Goal: Transaction & Acquisition: Purchase product/service

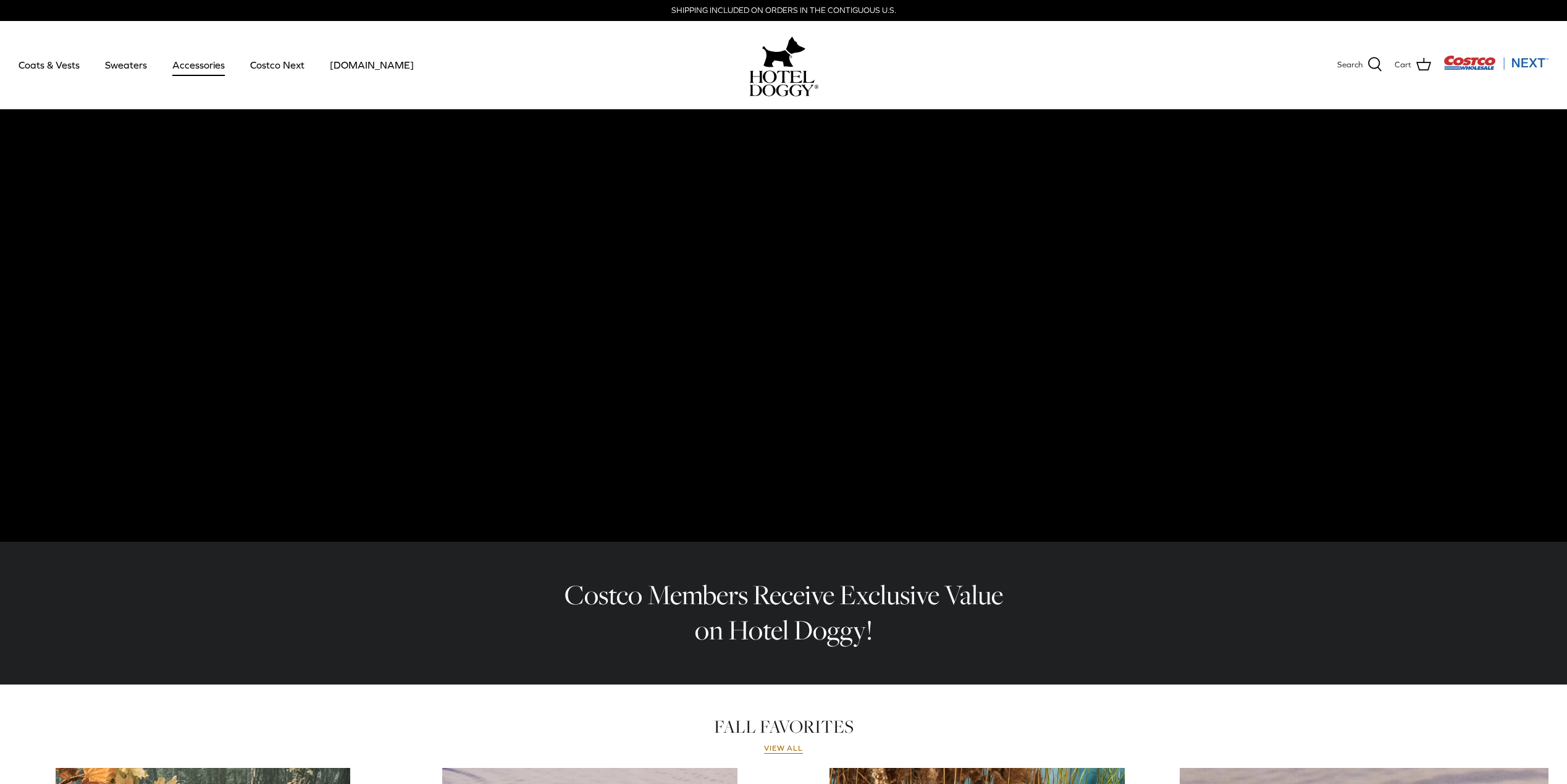
click at [197, 63] on link "Accessories" at bounding box center [199, 65] width 75 height 42
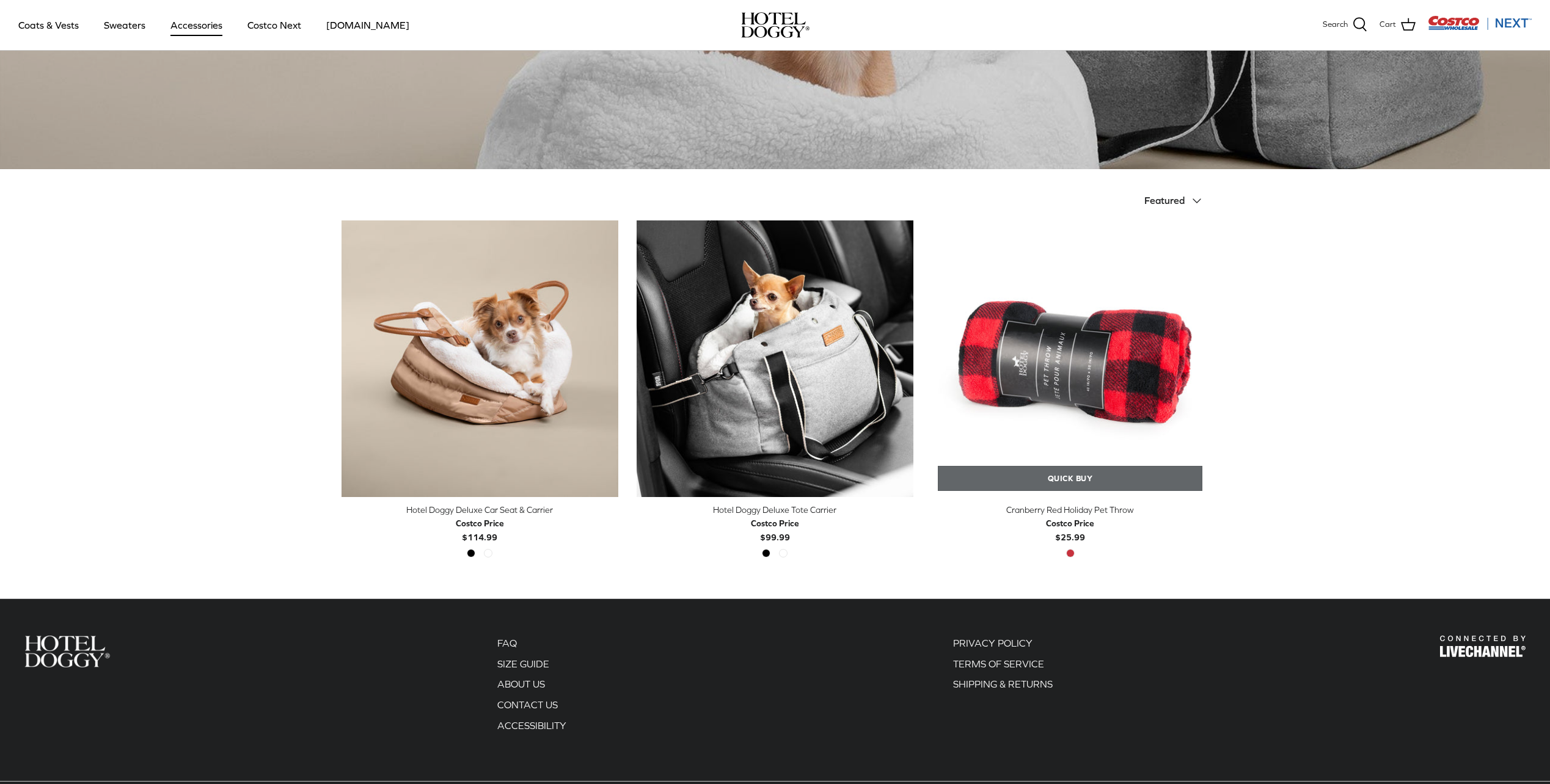
scroll to position [226, 0]
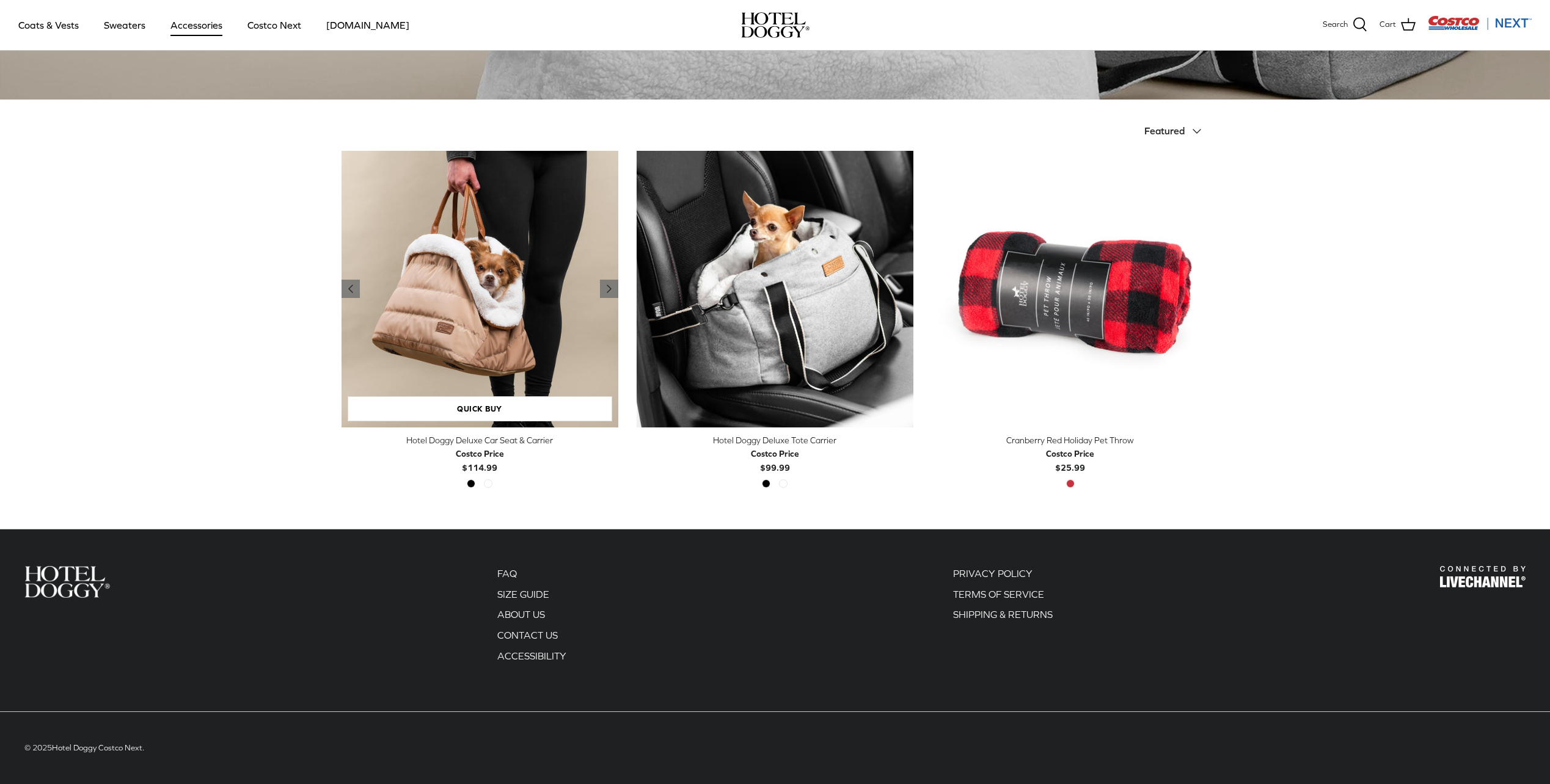
click at [491, 290] on img "Hotel Doggy Deluxe Car Seat & Carrier" at bounding box center [480, 289] width 277 height 277
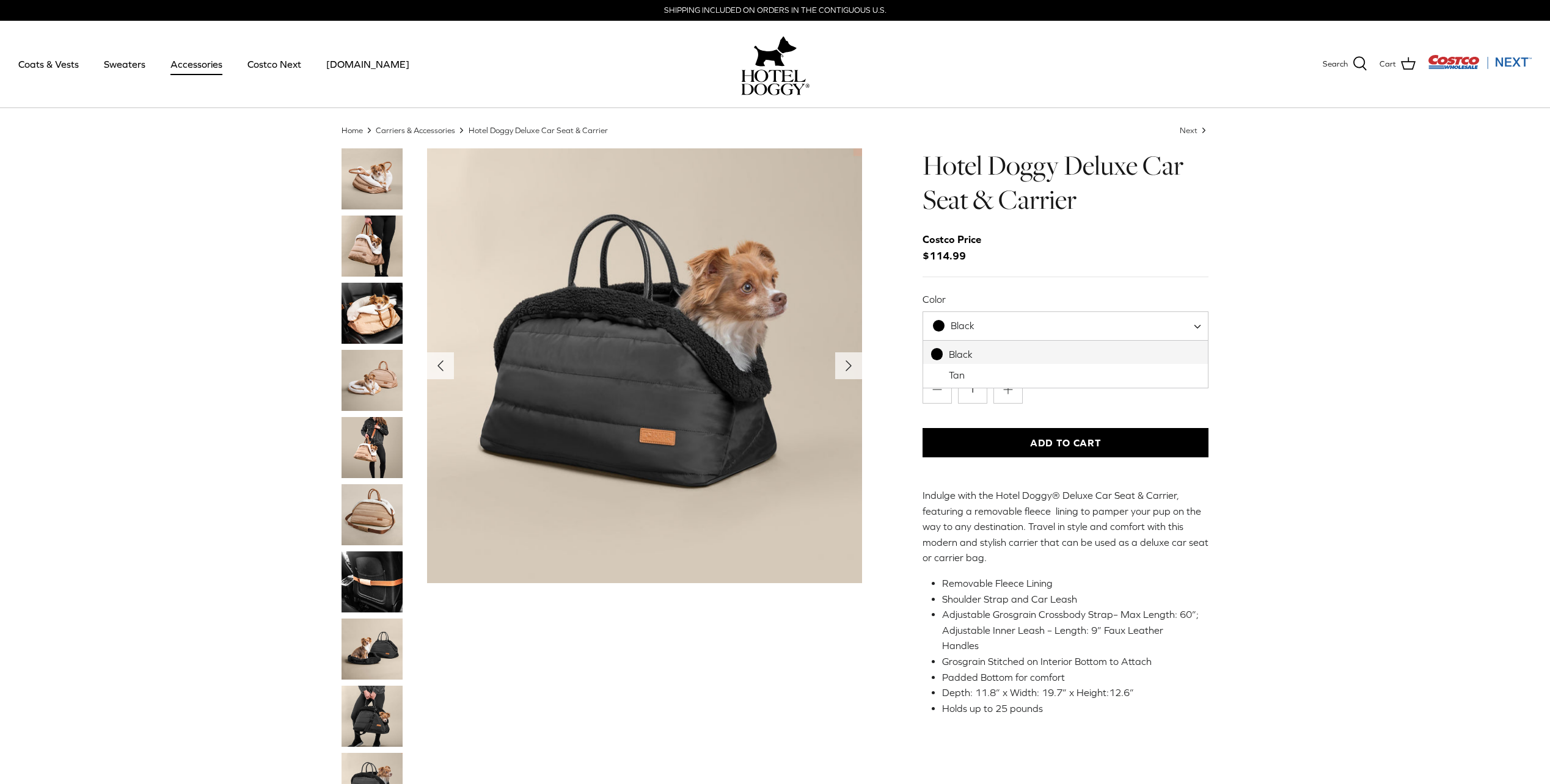
click at [1155, 336] on span "Black" at bounding box center [1066, 326] width 286 height 29
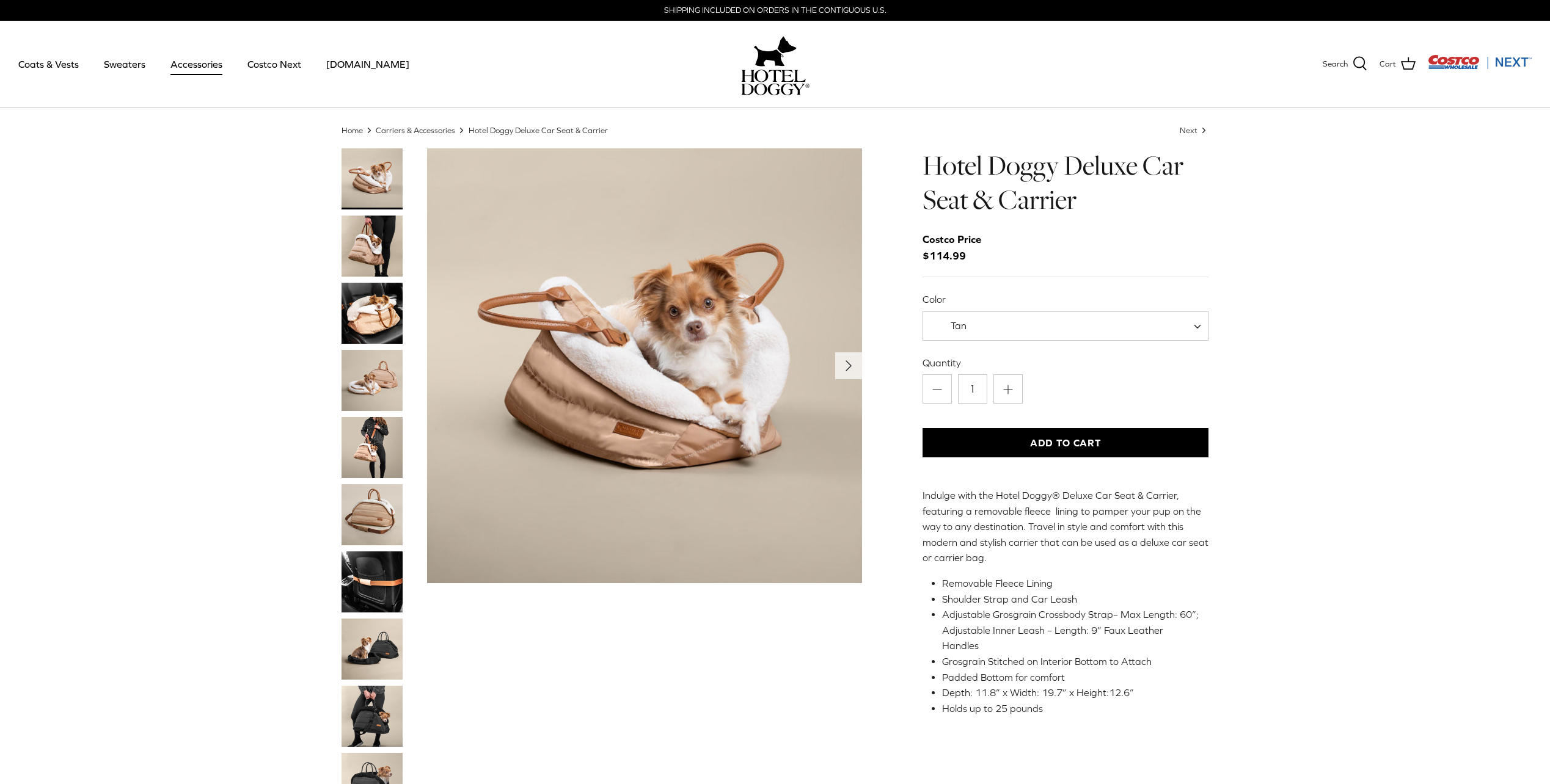
click at [1038, 327] on span "Tan" at bounding box center [1066, 326] width 286 height 29
select select "Black"
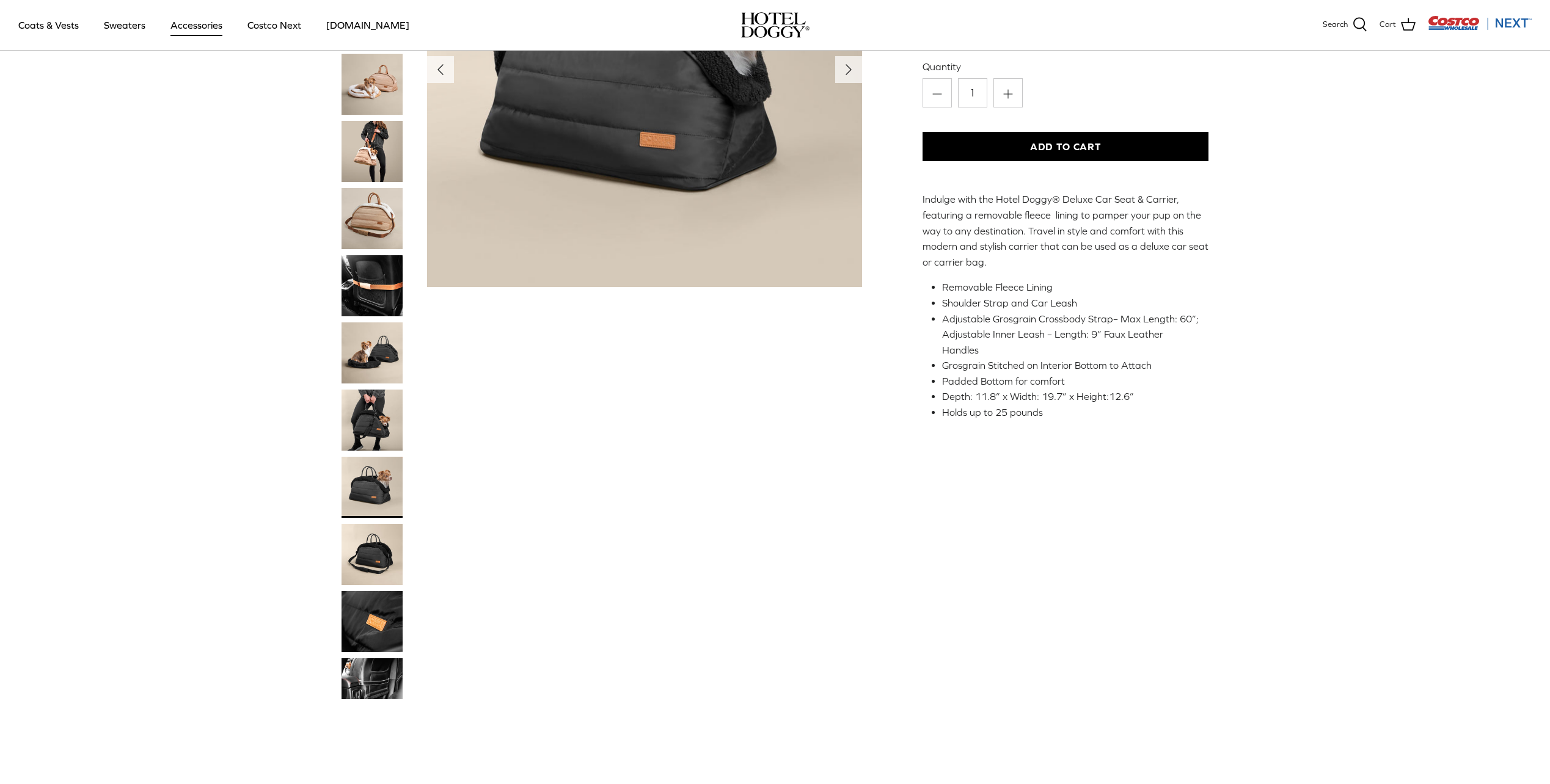
scroll to position [305, 0]
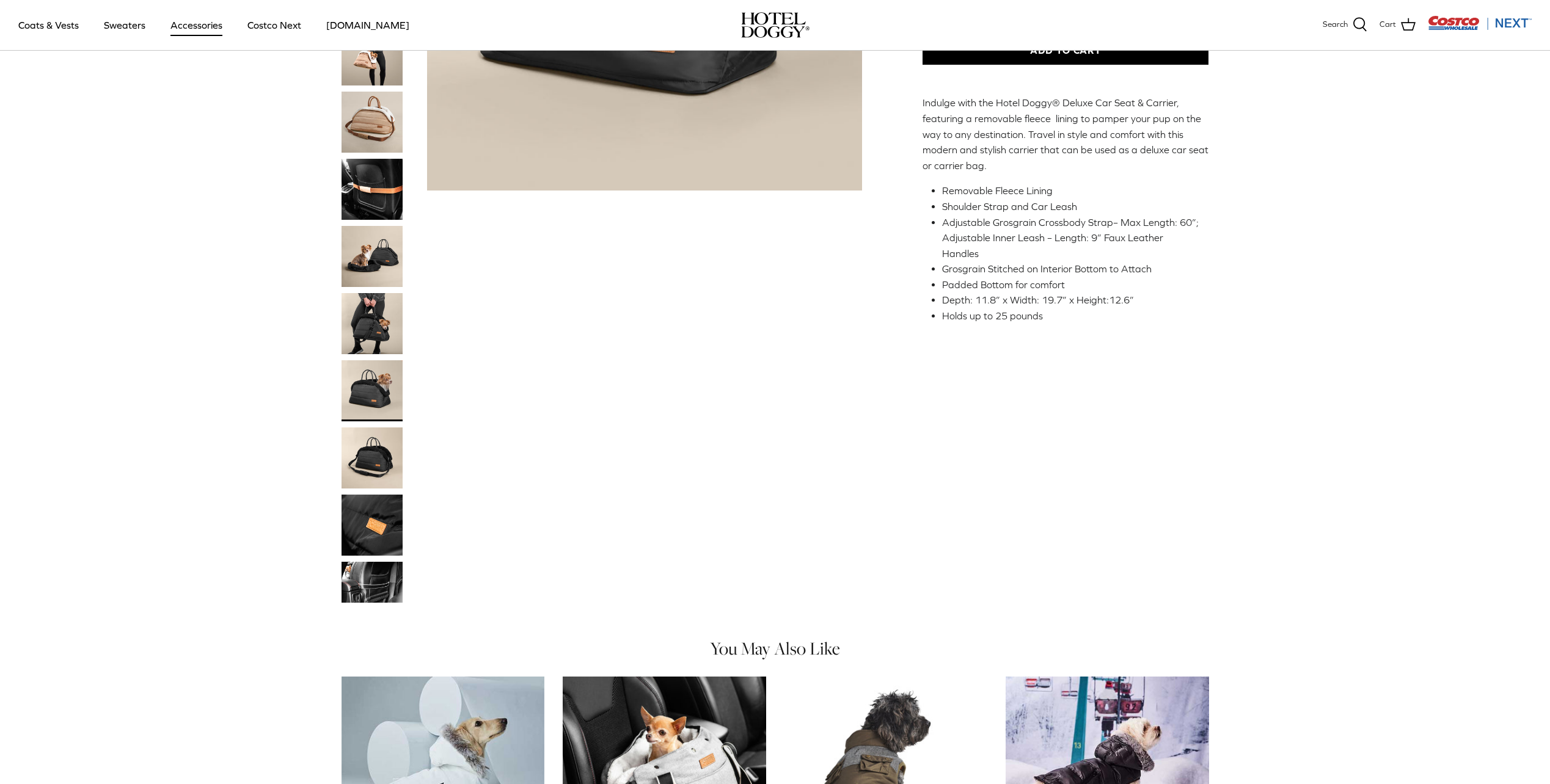
click at [372, 458] on img "Thumbnail Link" at bounding box center [372, 458] width 61 height 61
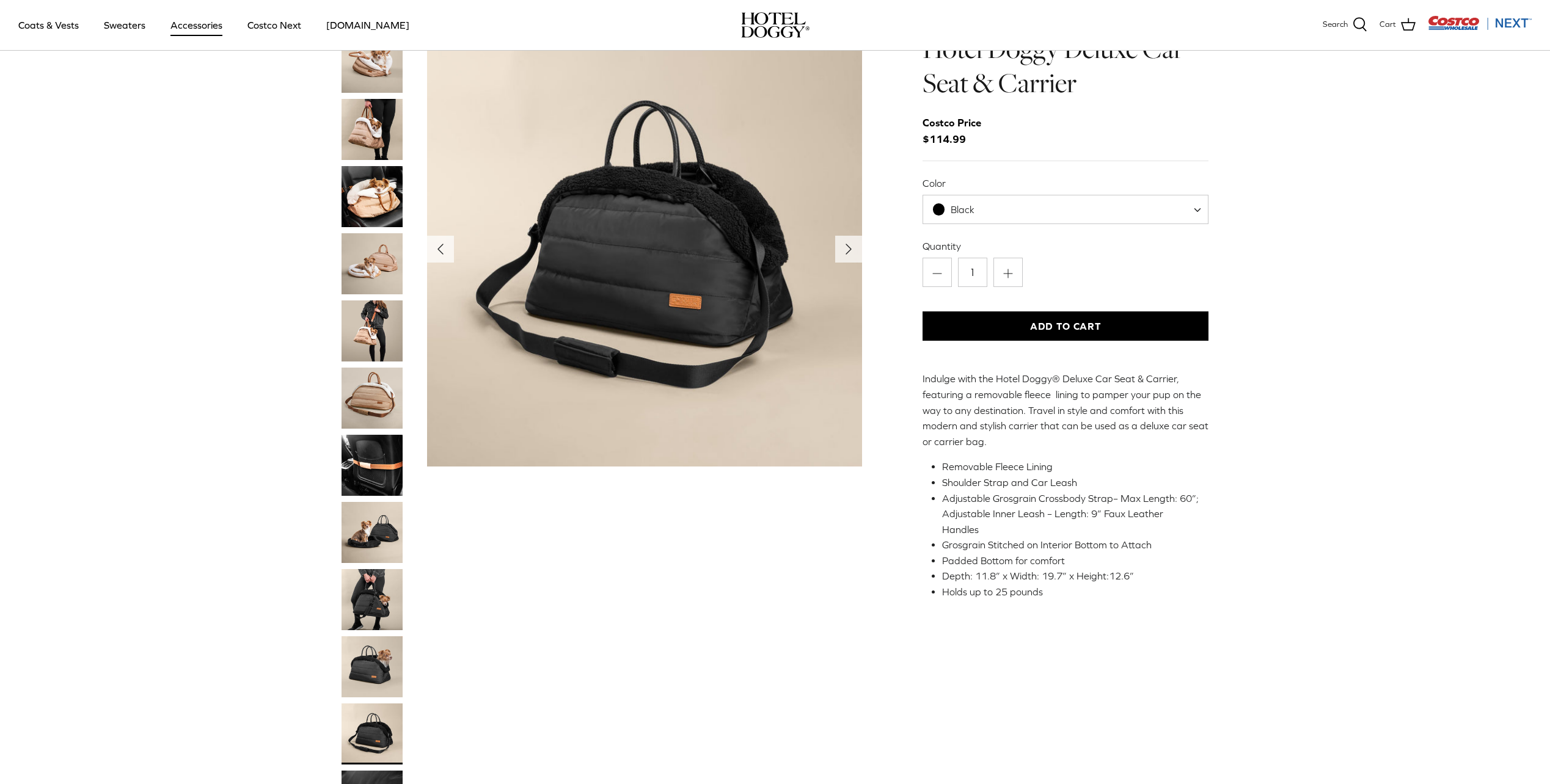
scroll to position [0, 0]
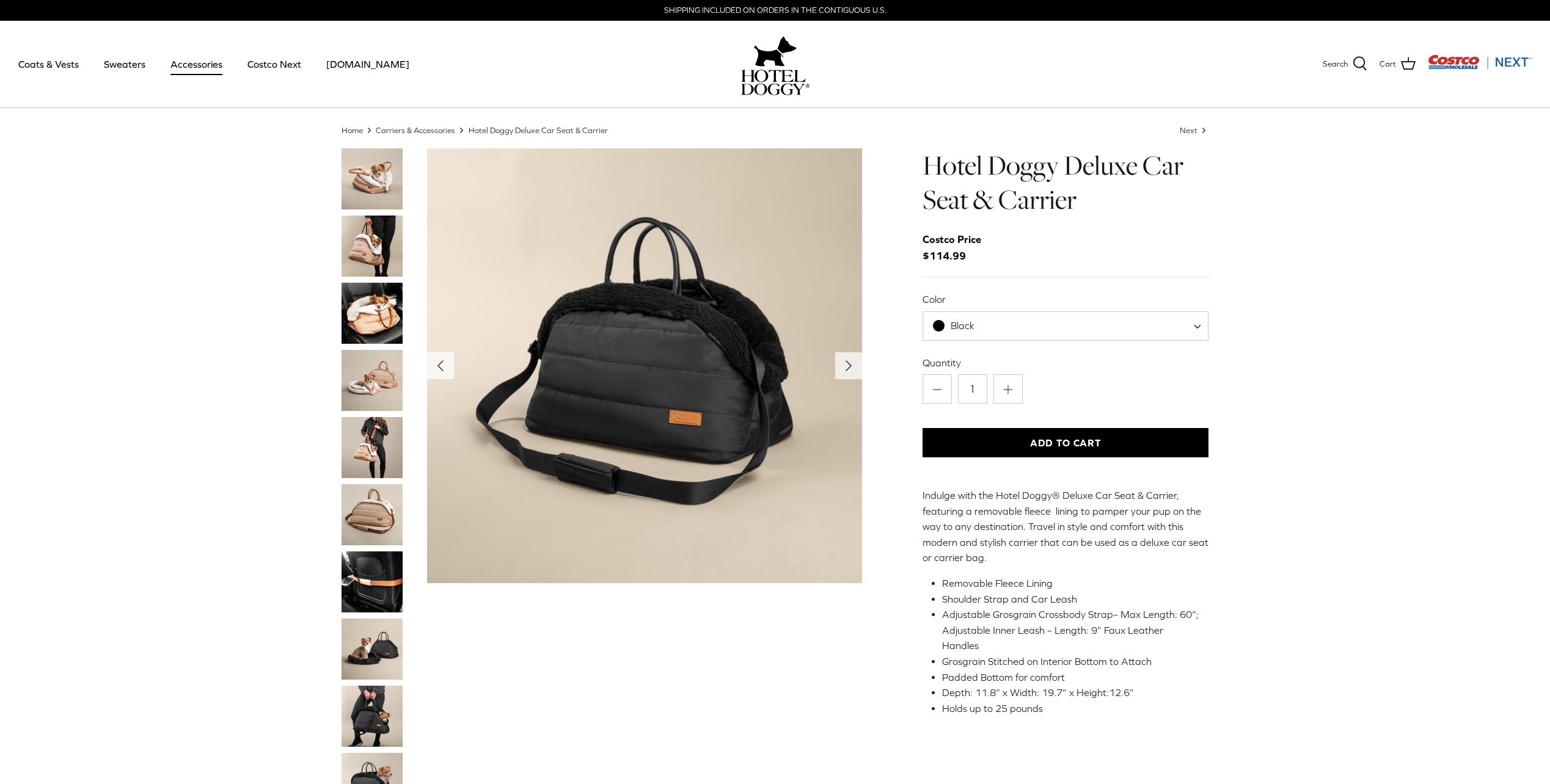
click at [383, 644] on img "Thumbnail Link" at bounding box center [372, 649] width 61 height 61
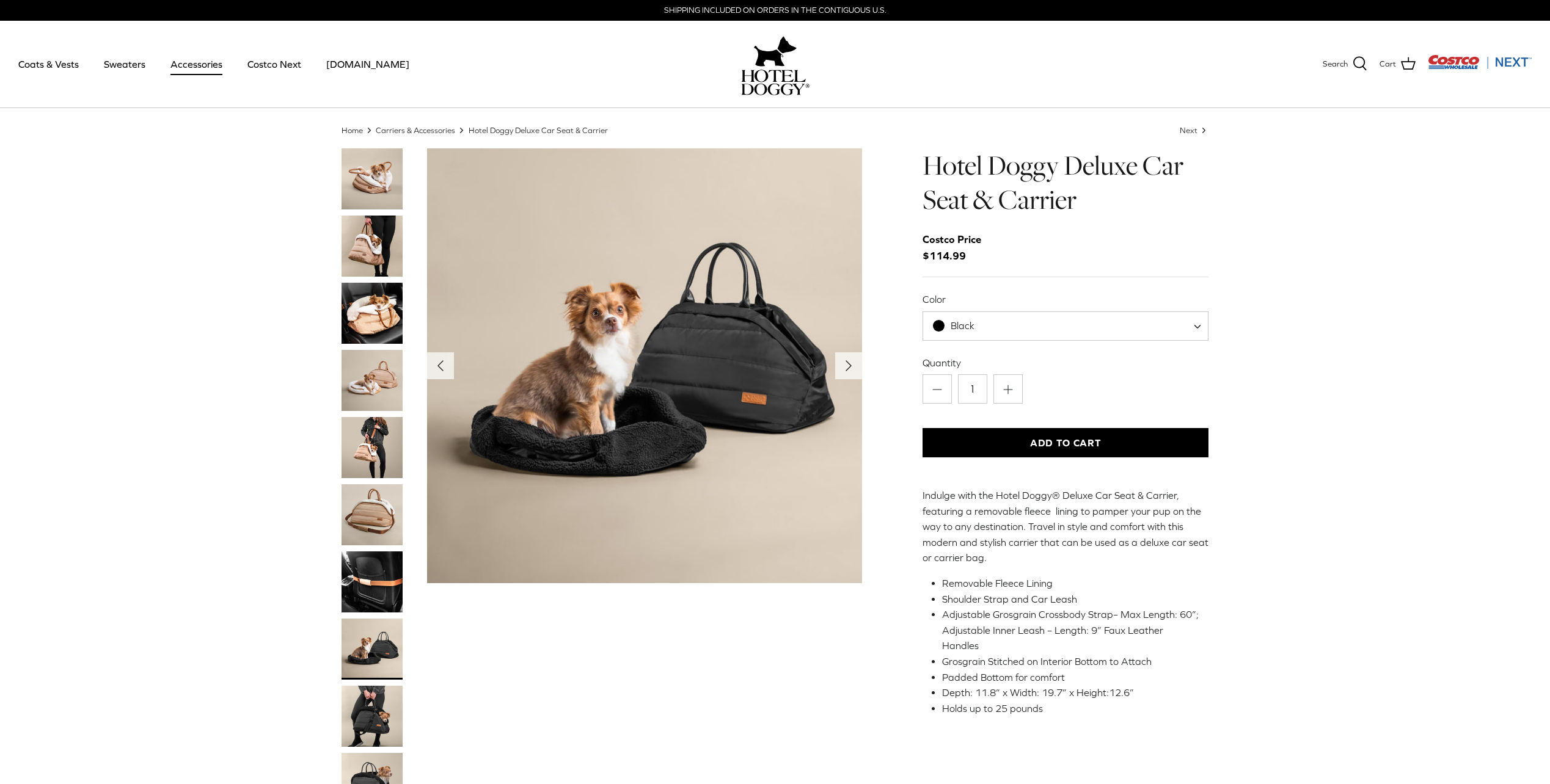
click at [383, 576] on img "Thumbnail Link" at bounding box center [372, 582] width 61 height 61
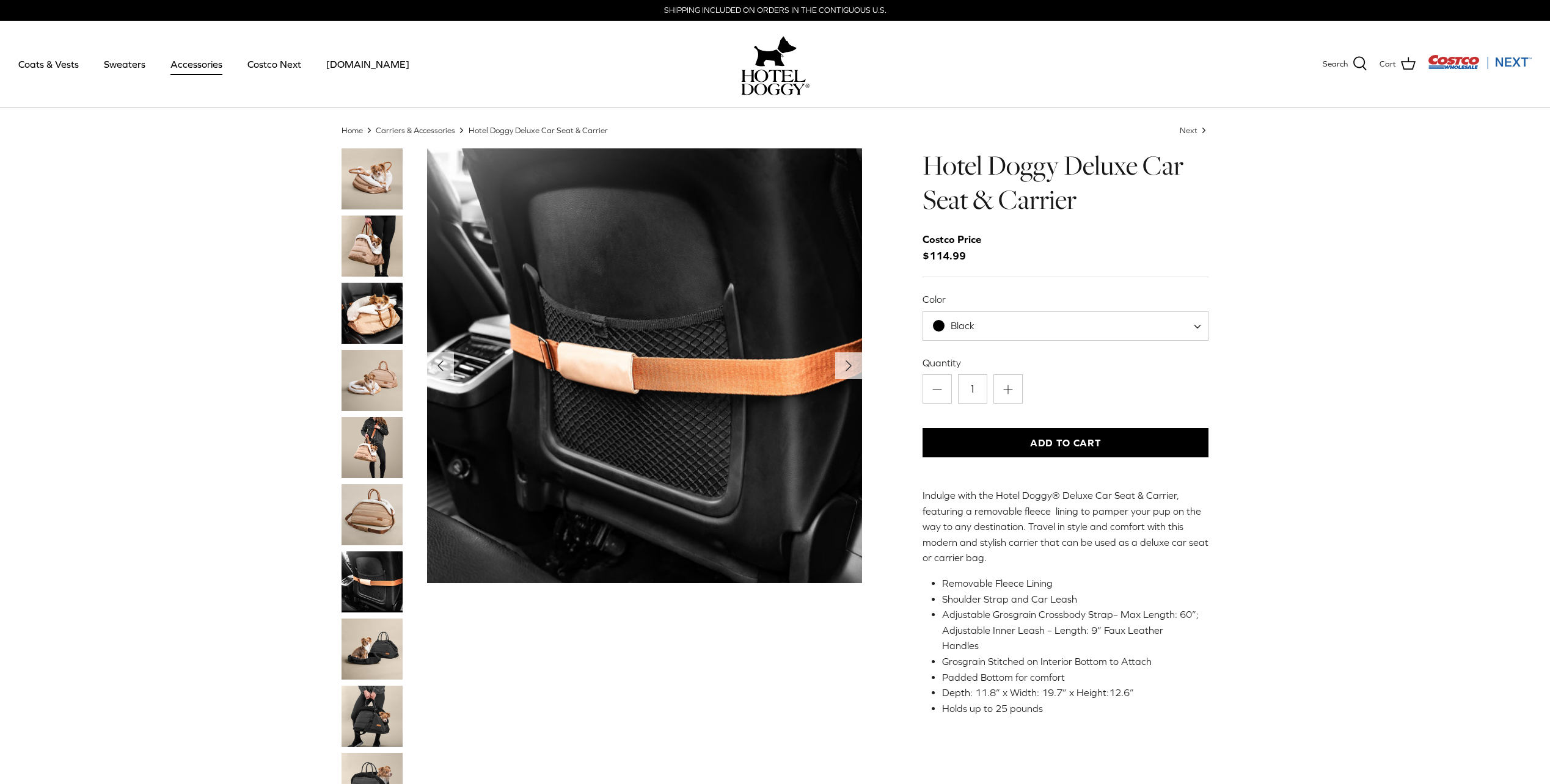
click at [380, 508] on img "Thumbnail Link" at bounding box center [372, 515] width 61 height 61
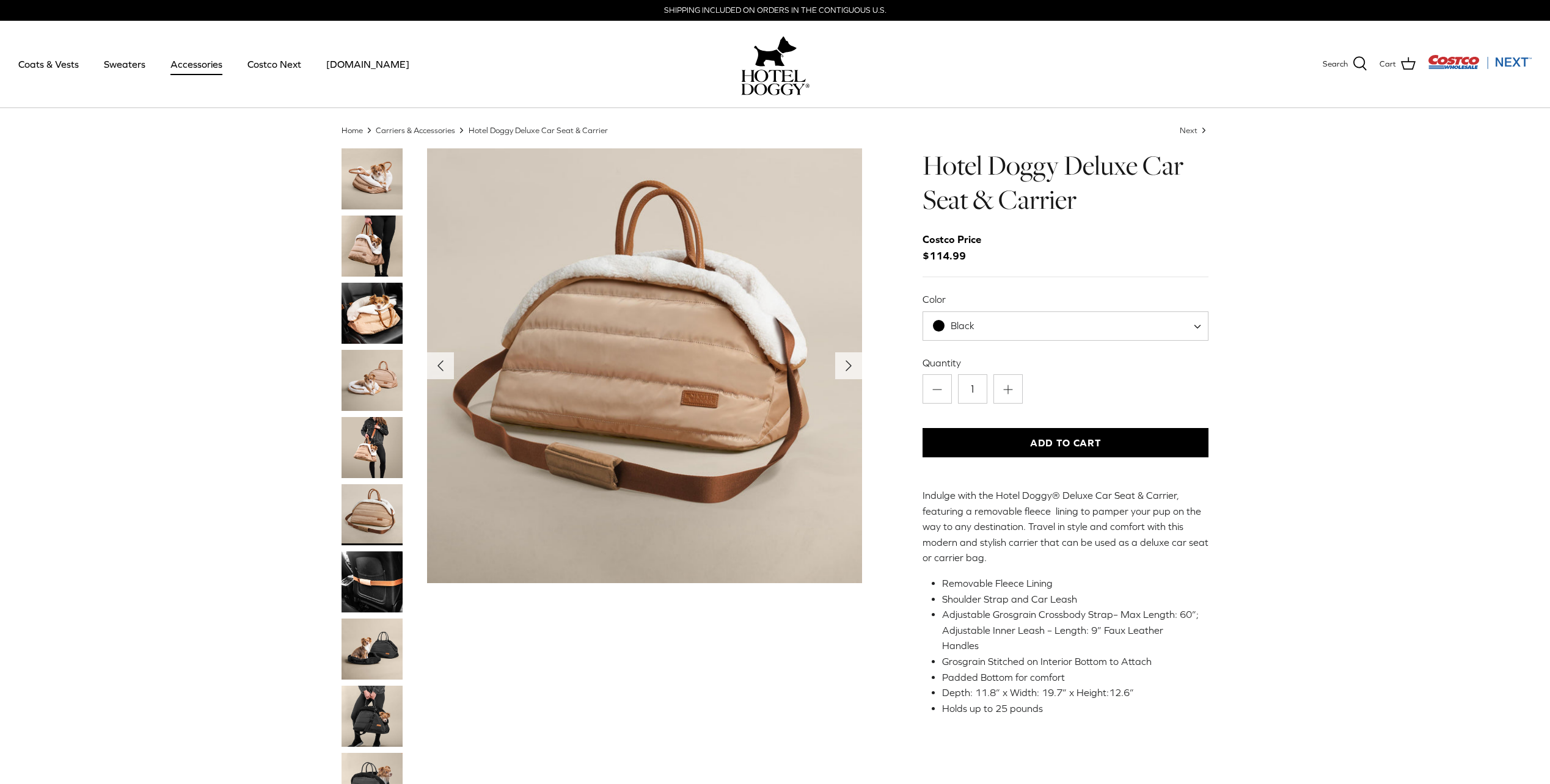
click at [382, 467] on img "Thumbnail Link" at bounding box center [372, 448] width 61 height 61
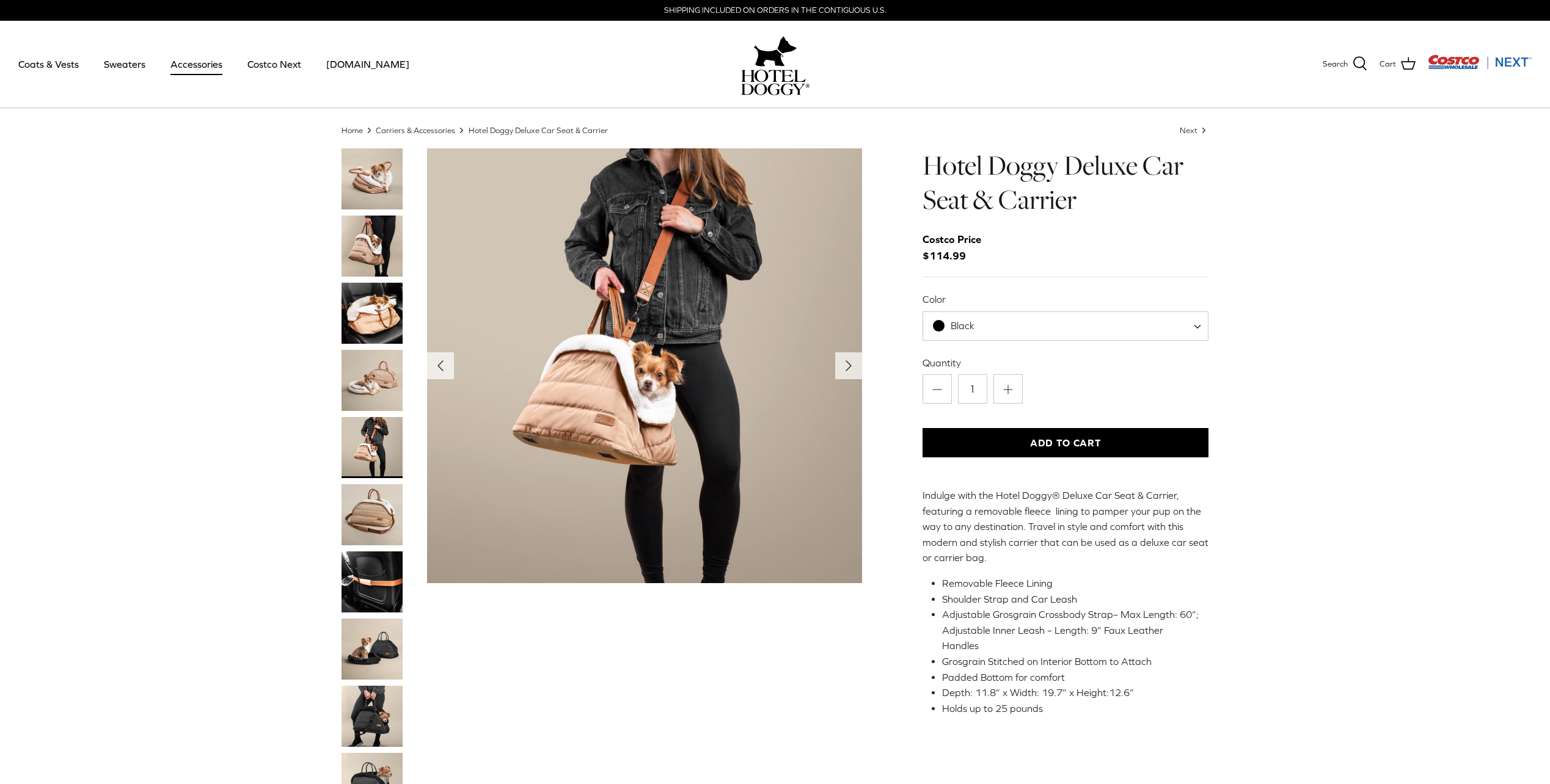
click at [376, 313] on img "Thumbnail Link" at bounding box center [372, 313] width 61 height 61
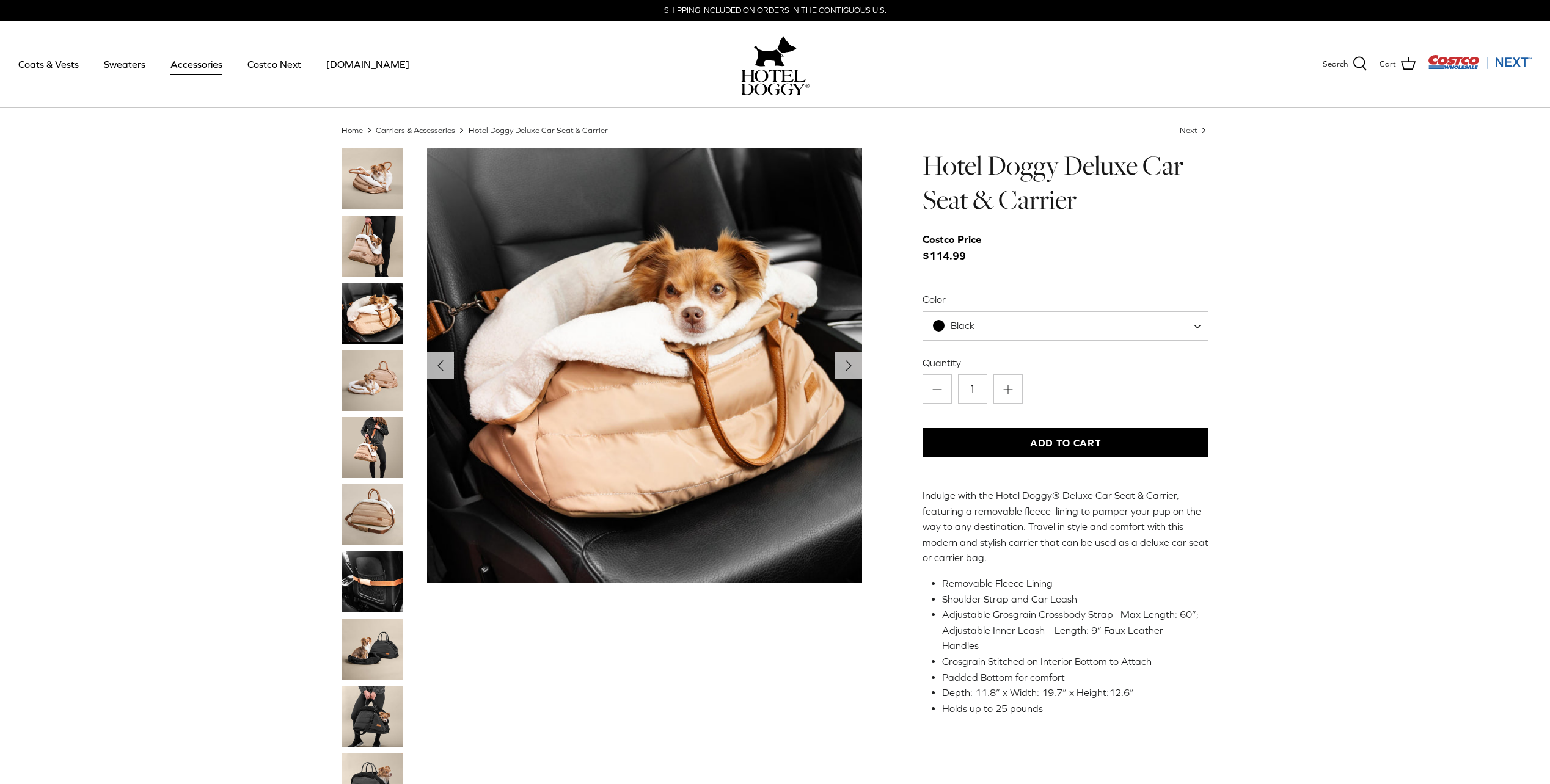
click at [371, 254] on img "Thumbnail Link" at bounding box center [372, 246] width 61 height 61
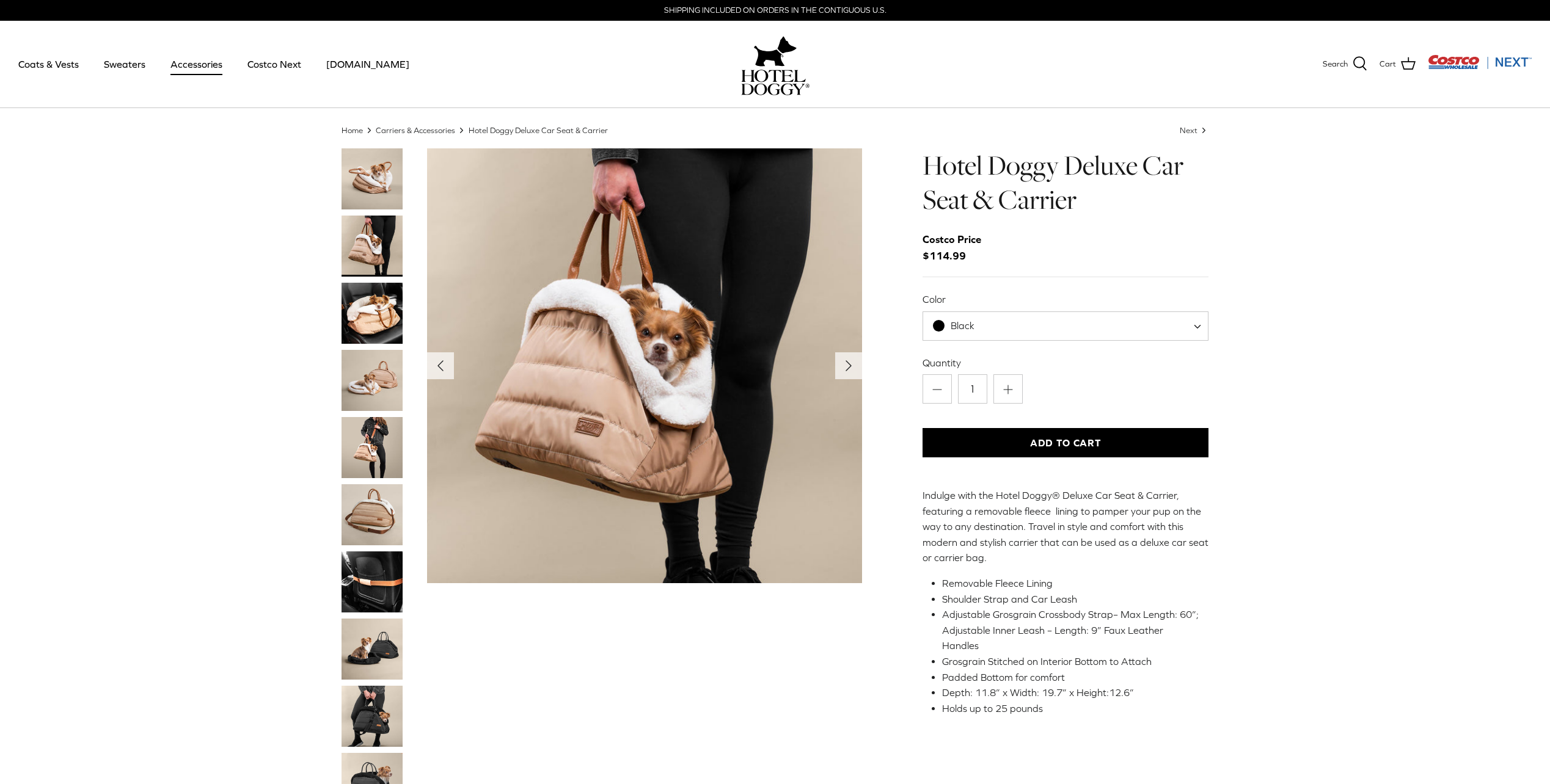
click at [379, 194] on img "Thumbnail Link" at bounding box center [372, 179] width 61 height 61
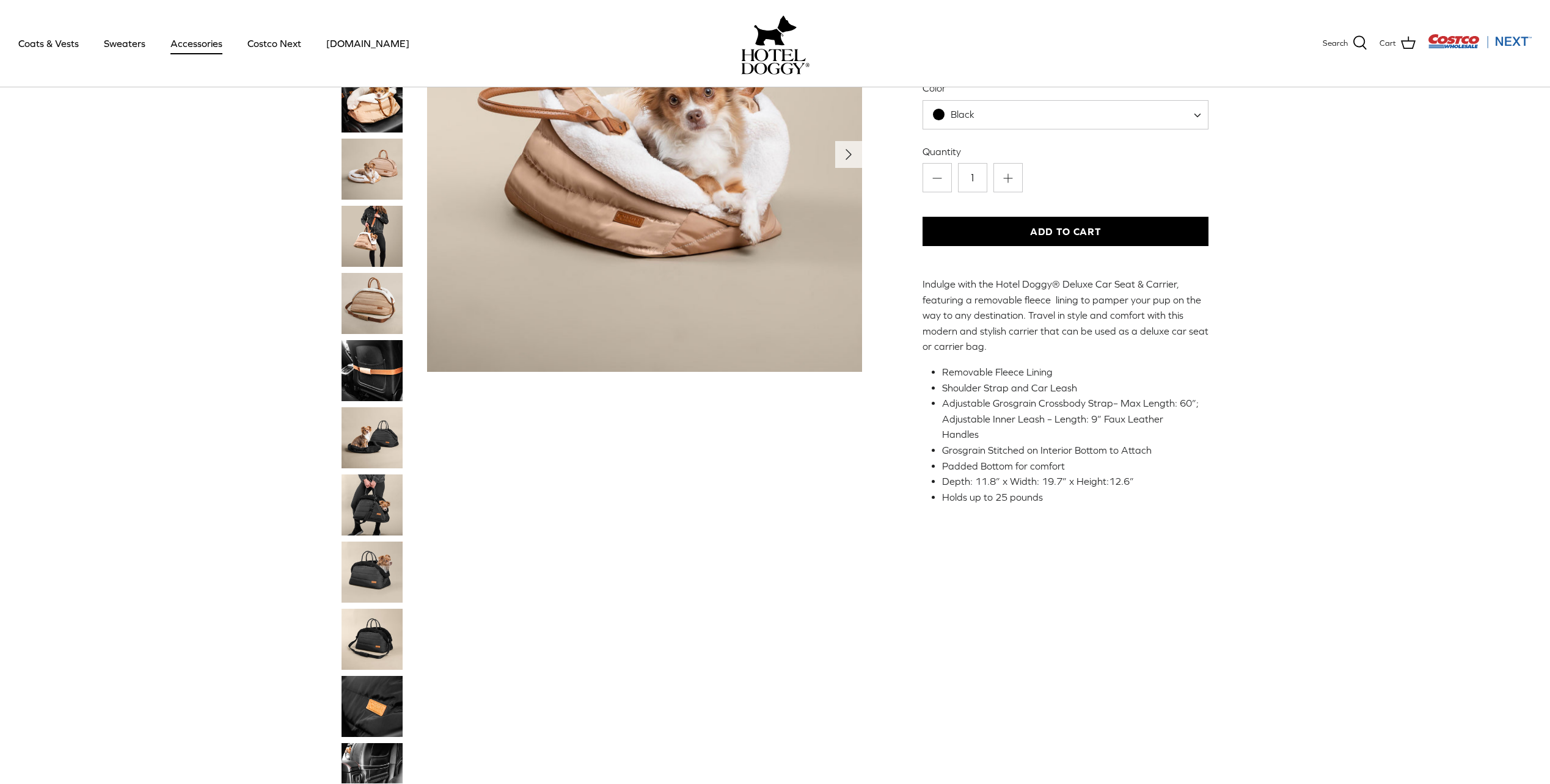
scroll to position [245, 0]
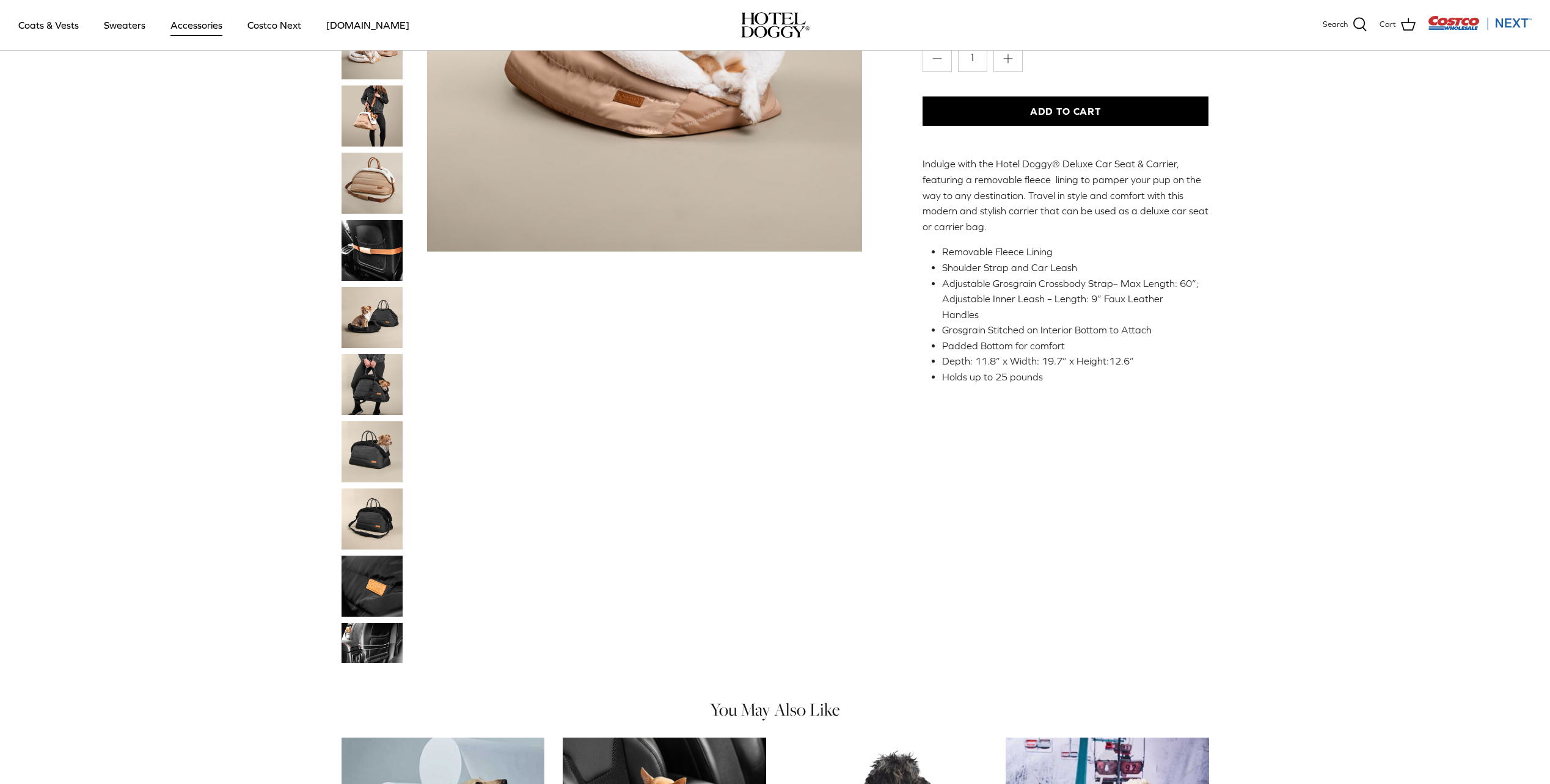
click at [378, 636] on img "Thumbnail Link" at bounding box center [372, 644] width 61 height 41
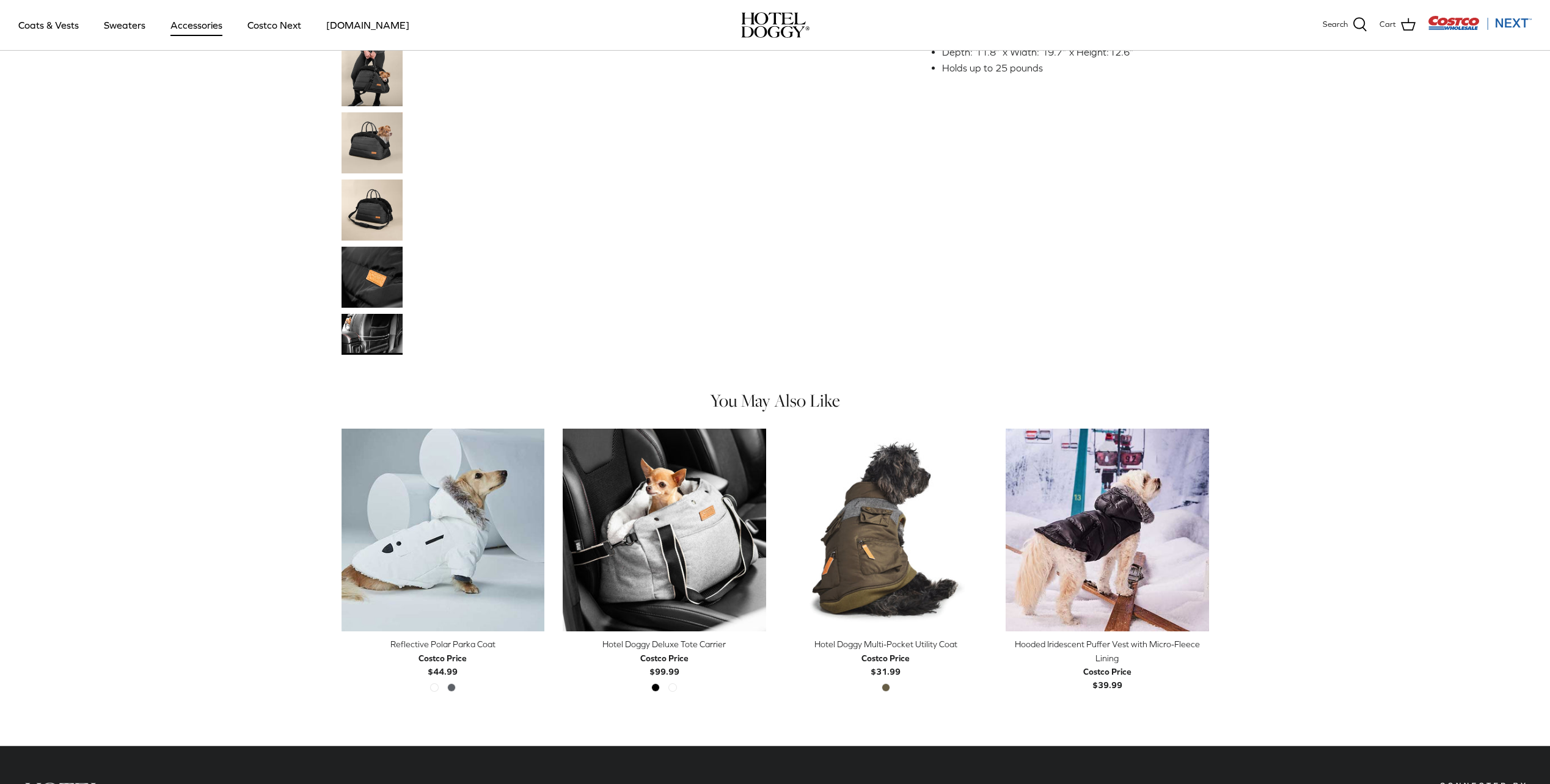
scroll to position [611, 0]
